Goal: Find contact information: Obtain details needed to contact an individual or organization

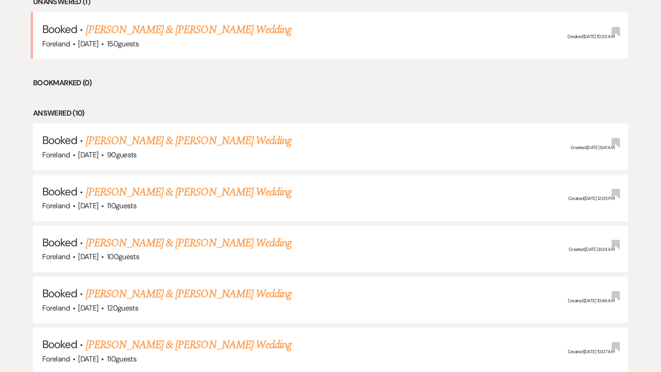
scroll to position [404, 0]
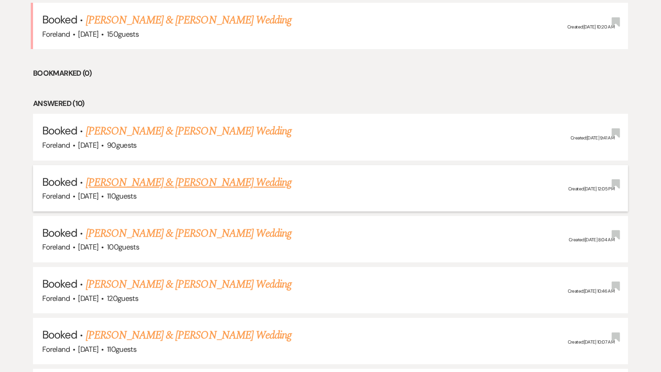
click at [158, 178] on link "[PERSON_NAME] & [PERSON_NAME] Wedding" at bounding box center [189, 183] width 206 height 17
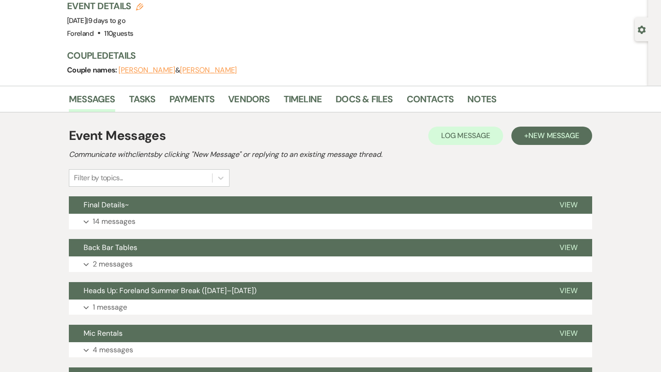
scroll to position [152, 0]
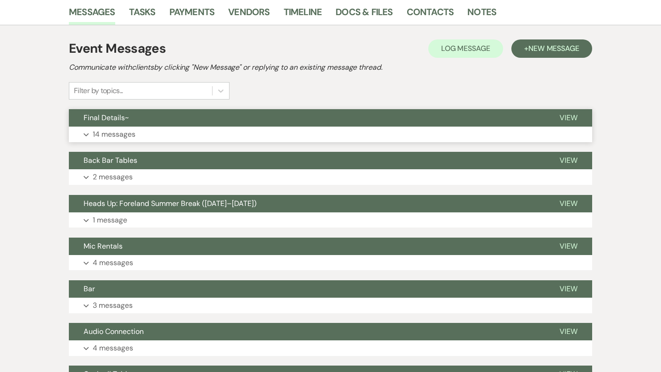
click at [107, 133] on p "14 messages" at bounding box center [114, 135] width 43 height 12
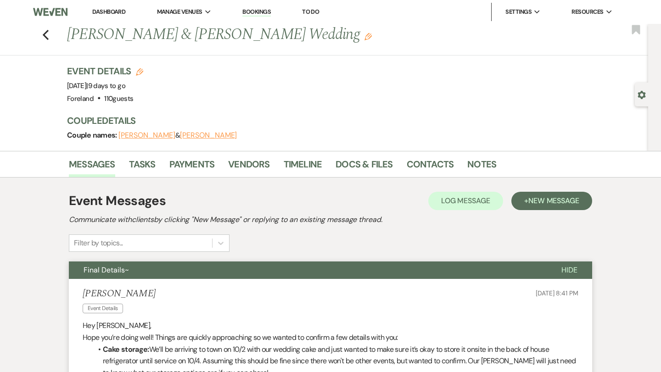
scroll to position [0, 0]
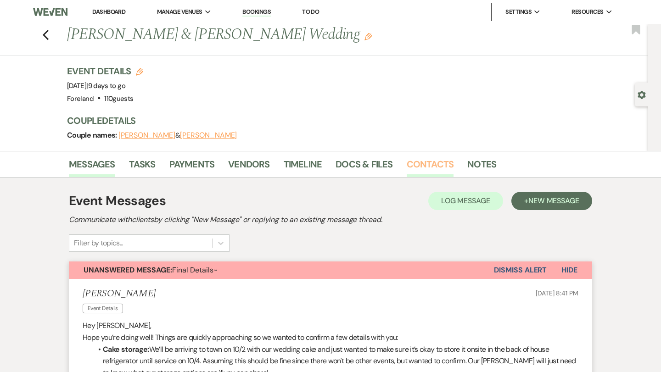
click at [427, 163] on link "Contacts" at bounding box center [430, 167] width 47 height 20
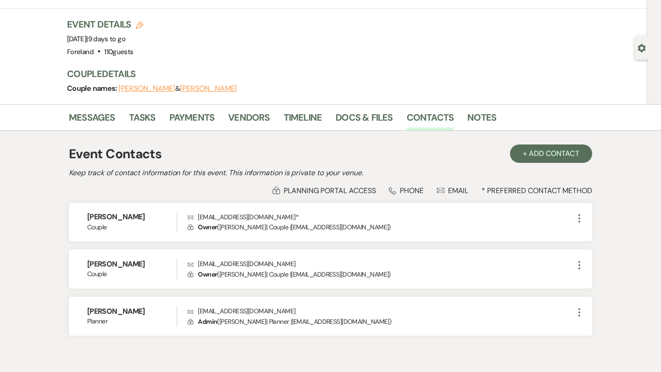
scroll to position [49, 0]
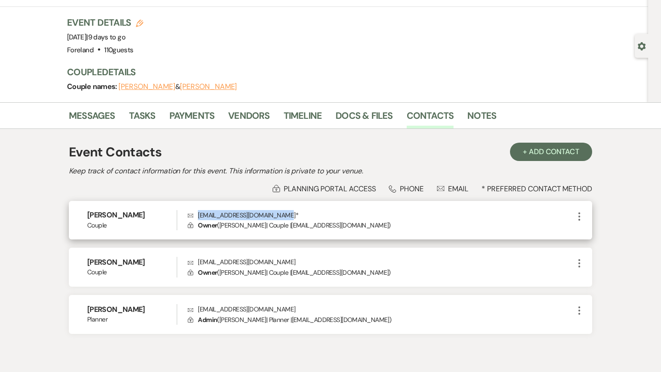
drag, startPoint x: 286, startPoint y: 216, endPoint x: 198, endPoint y: 216, distance: 87.7
click at [198, 216] on p "Envelope [EMAIL_ADDRESS][DOMAIN_NAME] *" at bounding box center [381, 215] width 386 height 10
copy p "[EMAIL_ADDRESS][DOMAIN_NAME]"
